Goal: Navigation & Orientation: Find specific page/section

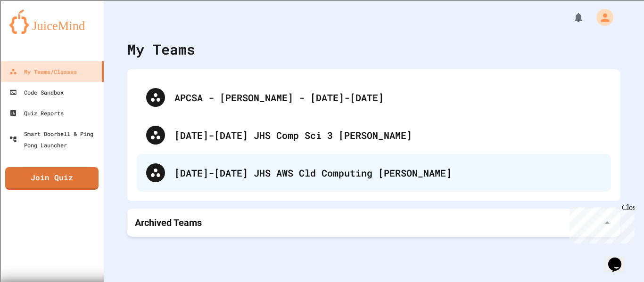
click at [441, 160] on div "[DATE]-[DATE] JHS AWS Cld Computing [PERSON_NAME]" at bounding box center [374, 173] width 474 height 38
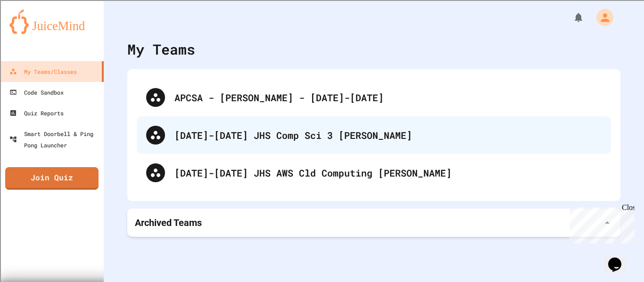
click at [247, 136] on div "[DATE]-[DATE] JHS Comp Sci 3 [PERSON_NAME]" at bounding box center [387, 135] width 427 height 14
